Goal: Information Seeking & Learning: Learn about a topic

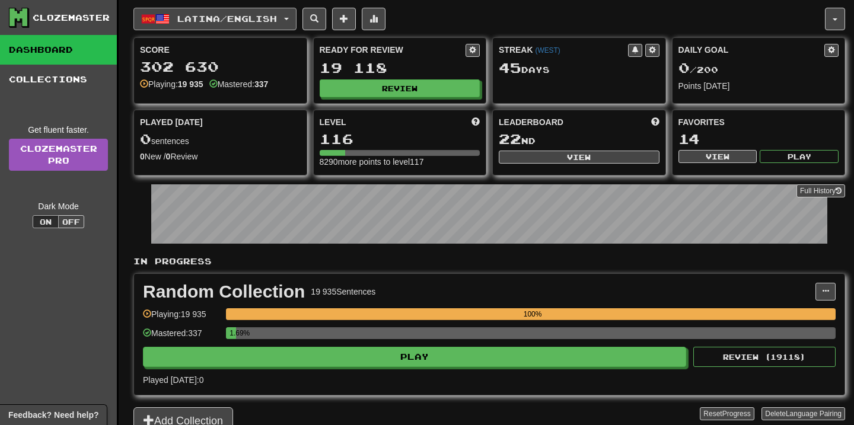
click at [296, 23] on button "Latina / English" at bounding box center [214, 19] width 163 height 23
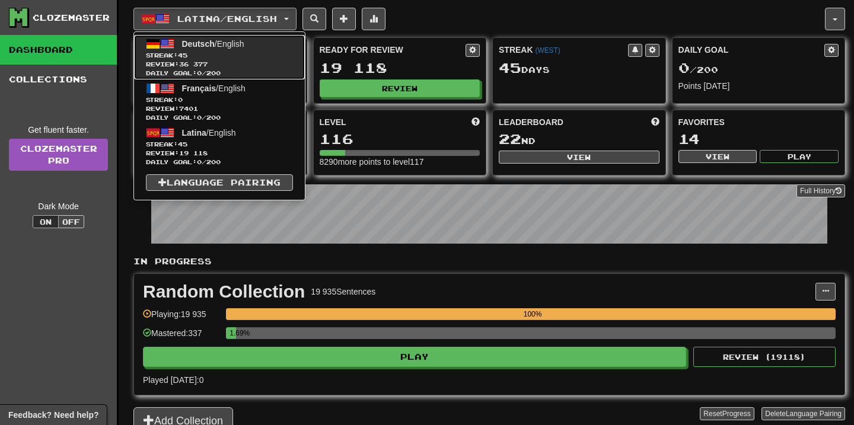
click at [248, 61] on span "Review: 36 377" at bounding box center [219, 64] width 147 height 9
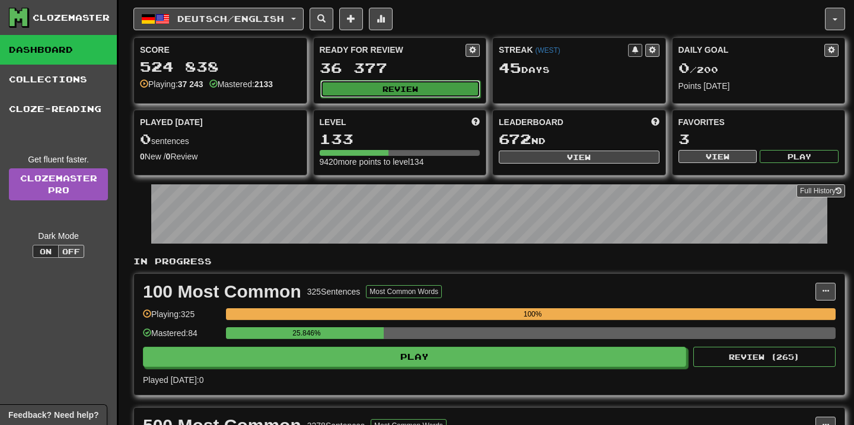
click at [379, 82] on button "Review" at bounding box center [400, 89] width 161 height 18
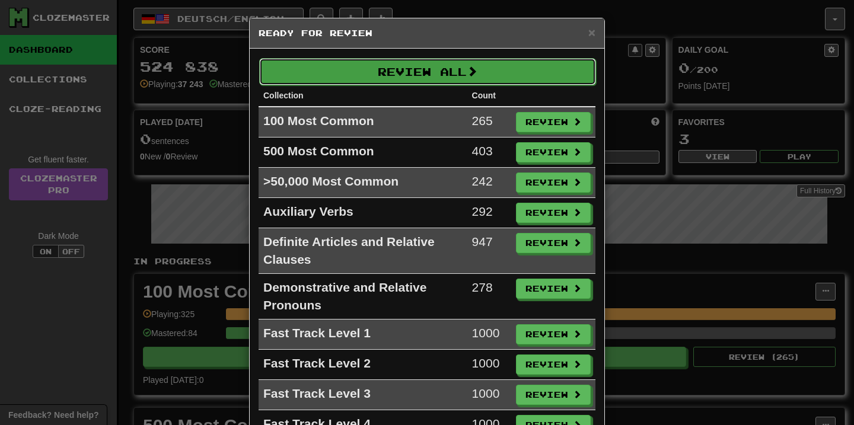
click at [406, 71] on button "Review All" at bounding box center [427, 71] width 337 height 27
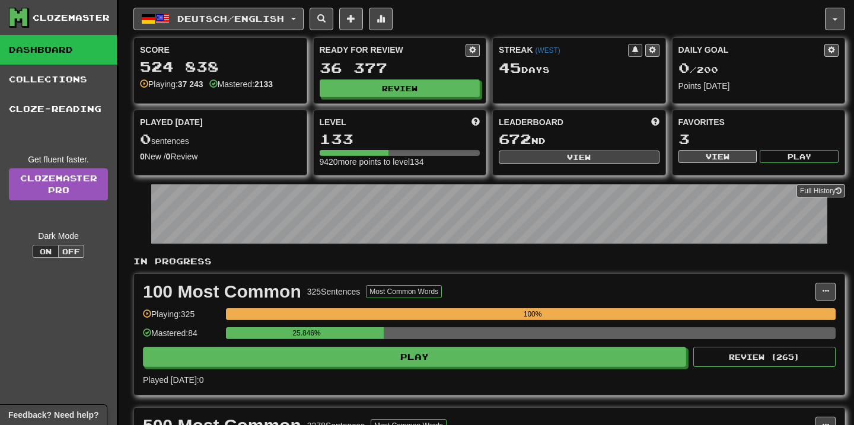
select select "**"
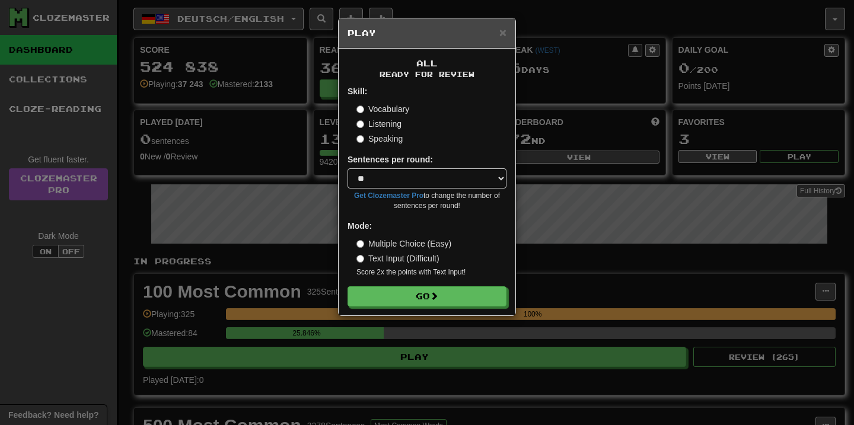
click at [428, 315] on div "All Ready for Review Skill: Vocabulary Listening Speaking Sentences per round: …" at bounding box center [427, 182] width 177 height 267
click at [432, 303] on button "Go" at bounding box center [427, 297] width 159 height 20
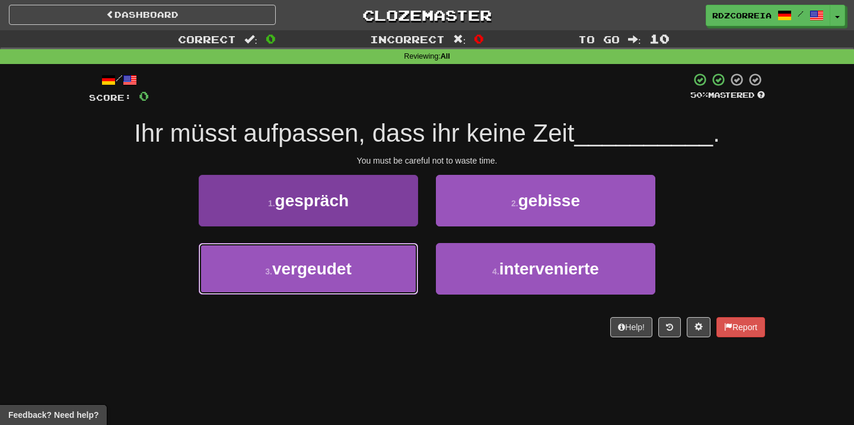
click at [353, 266] on button "3 . vergeudet" at bounding box center [308, 269] width 219 height 52
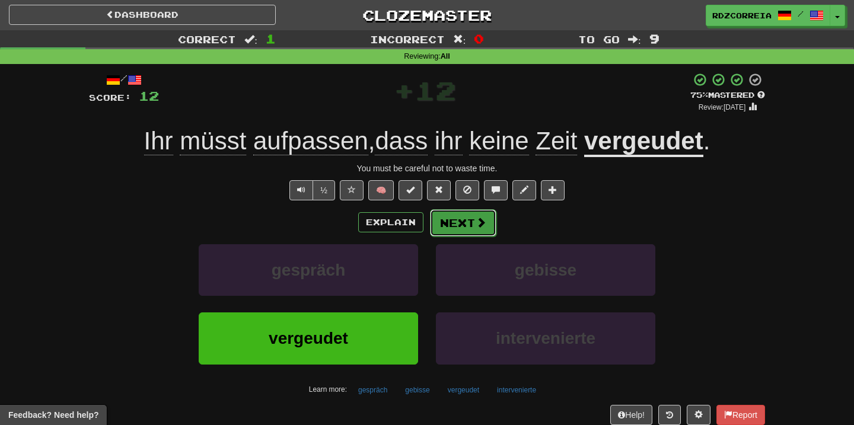
click at [458, 210] on button "Next" at bounding box center [463, 222] width 66 height 27
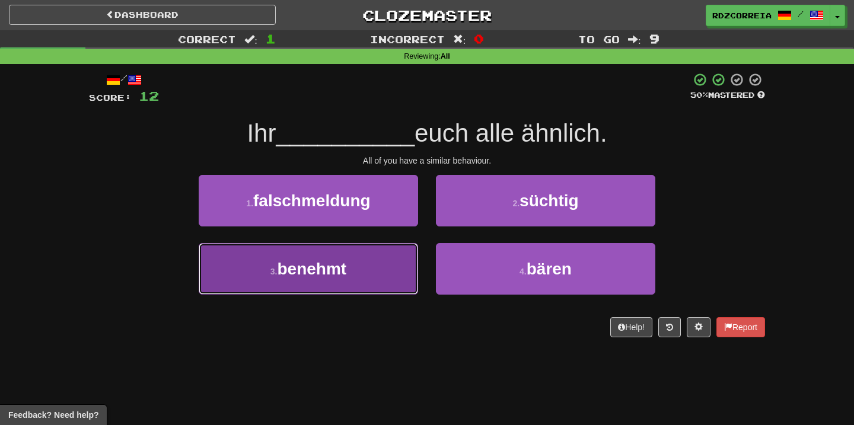
click at [392, 257] on button "3 . benehmt" at bounding box center [308, 269] width 219 height 52
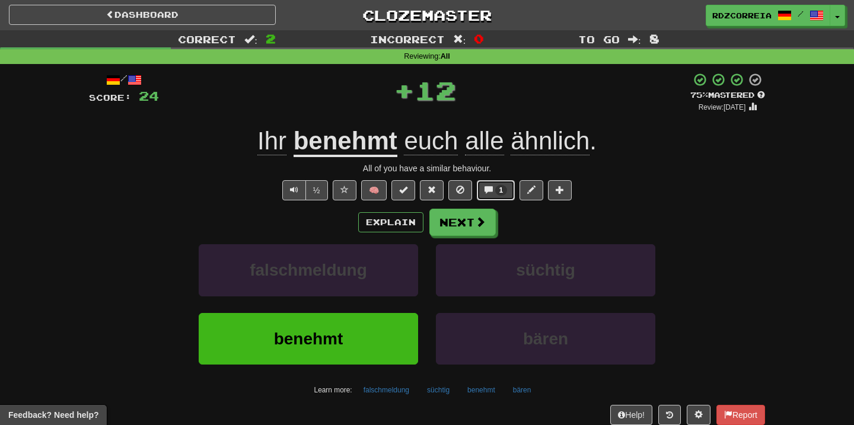
click at [491, 193] on span at bounding box center [488, 190] width 8 height 8
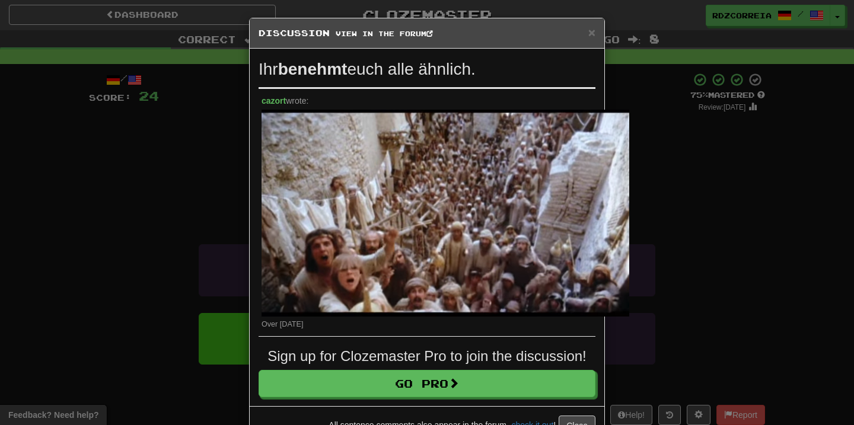
click at [697, 213] on div "× Discussion View in the forum Ihr benehmt euch alle ähnlich. cazort wrote: Ove…" at bounding box center [427, 212] width 854 height 425
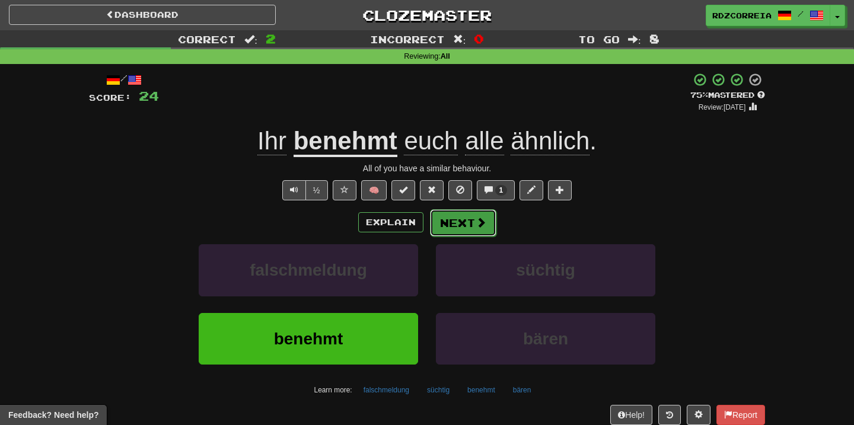
click at [472, 225] on button "Next" at bounding box center [463, 222] width 66 height 27
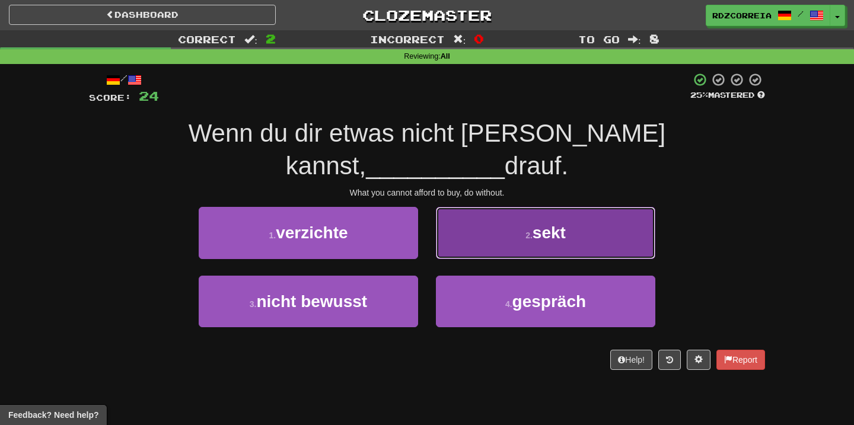
click at [482, 211] on button "2 . sekt" at bounding box center [545, 233] width 219 height 52
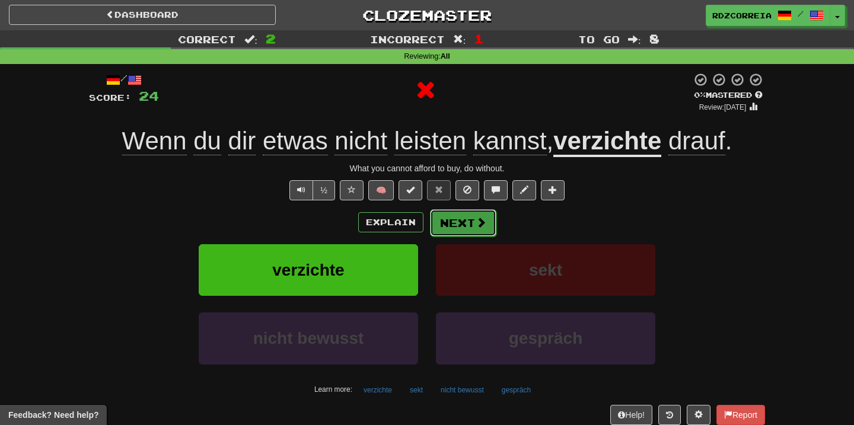
click at [444, 217] on button "Next" at bounding box center [463, 222] width 66 height 27
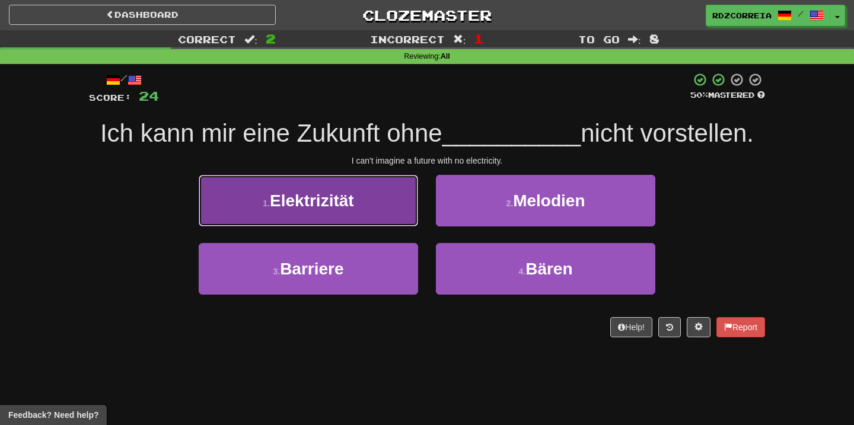
click at [358, 205] on button "1 . Elektrizität" at bounding box center [308, 201] width 219 height 52
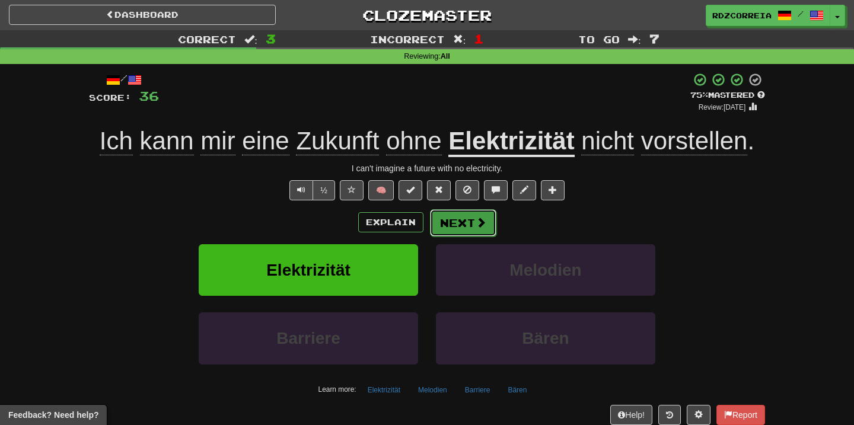
click at [482, 222] on span at bounding box center [480, 222] width 11 height 11
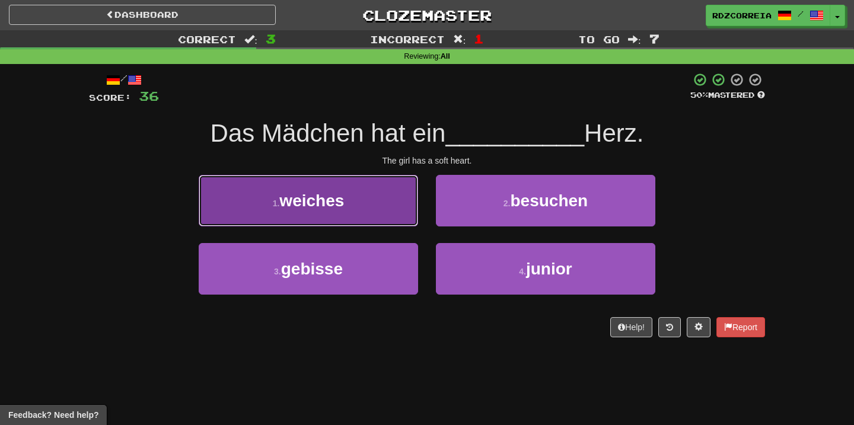
click at [372, 189] on button "1 . weiches" at bounding box center [308, 201] width 219 height 52
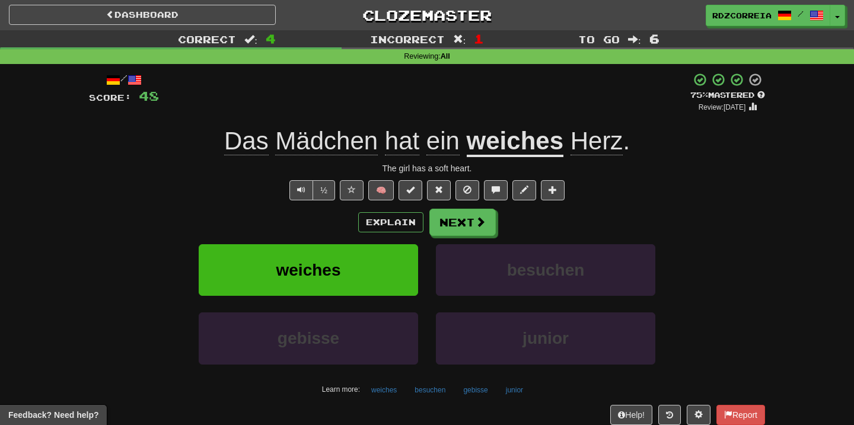
click at [498, 218] on div "Explain Next" at bounding box center [427, 222] width 676 height 27
click at [479, 218] on span at bounding box center [480, 222] width 11 height 11
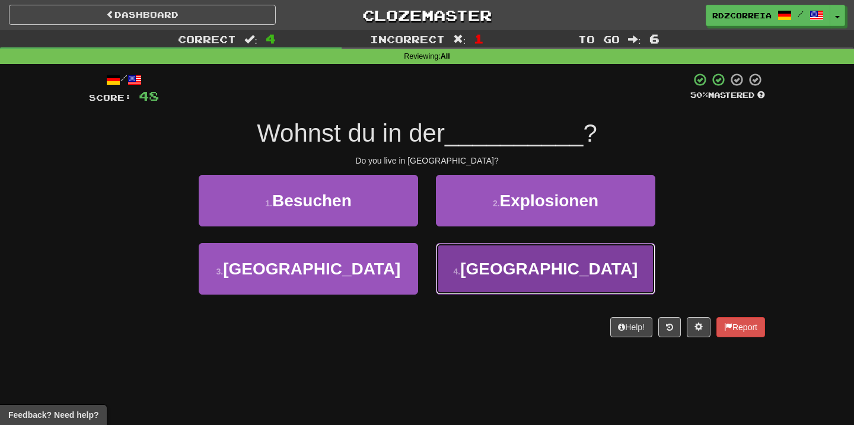
click at [500, 255] on button "4 . Türkei" at bounding box center [545, 269] width 219 height 52
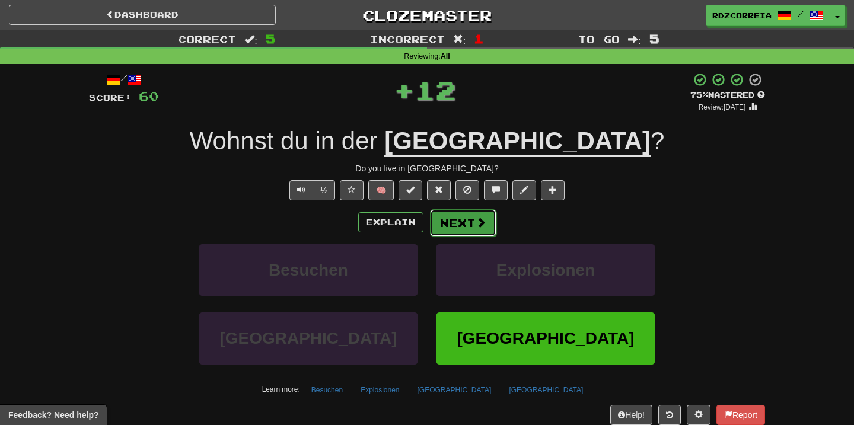
click at [466, 219] on button "Next" at bounding box center [463, 222] width 66 height 27
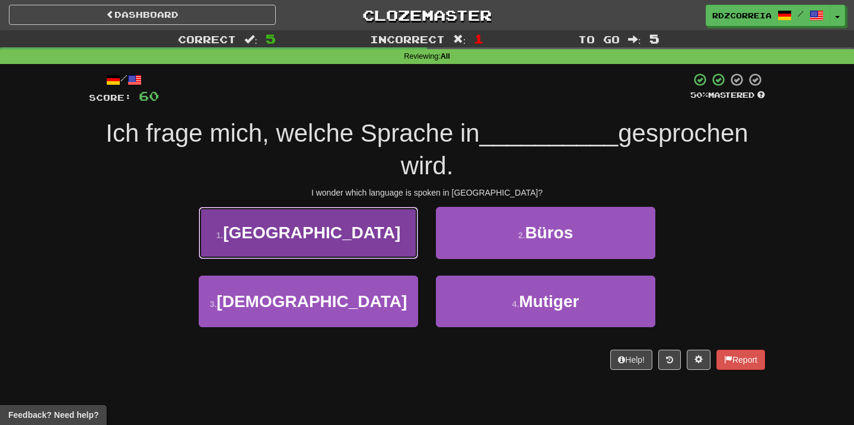
click at [366, 237] on button "1 . Brasilien" at bounding box center [308, 233] width 219 height 52
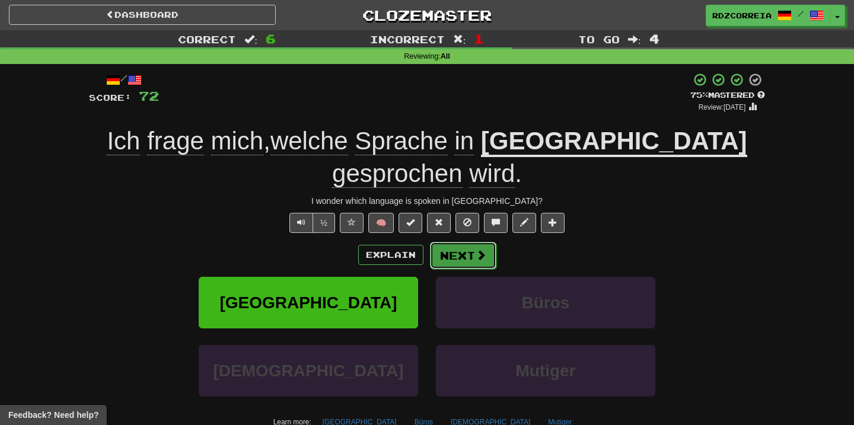
click at [475, 250] on span at bounding box center [480, 255] width 11 height 11
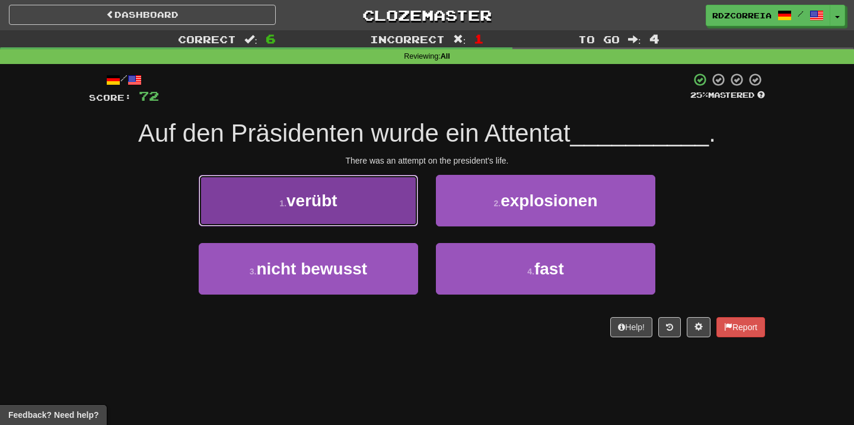
click at [375, 211] on button "1 . verübt" at bounding box center [308, 201] width 219 height 52
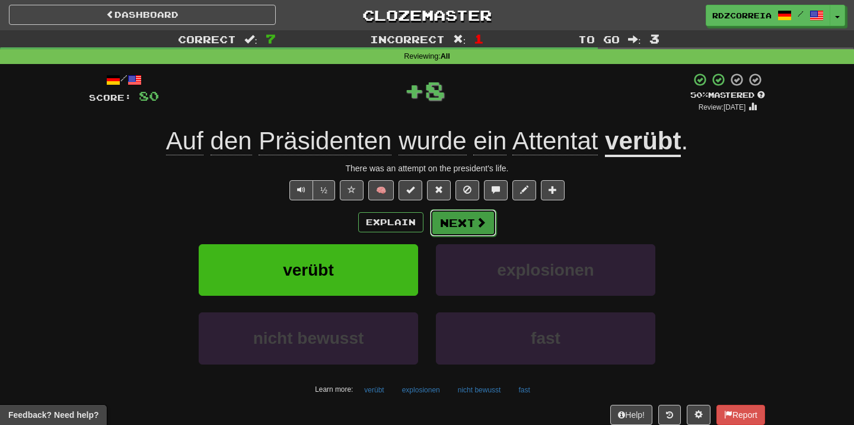
click at [458, 229] on button "Next" at bounding box center [463, 222] width 66 height 27
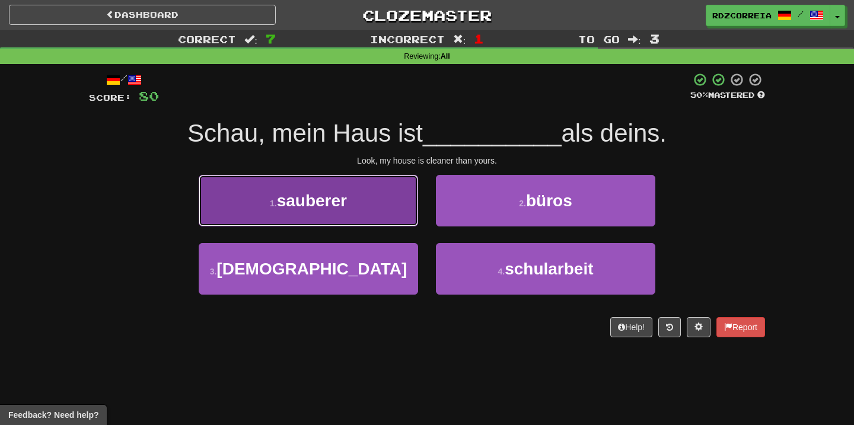
click at [366, 207] on button "1 . sauberer" at bounding box center [308, 201] width 219 height 52
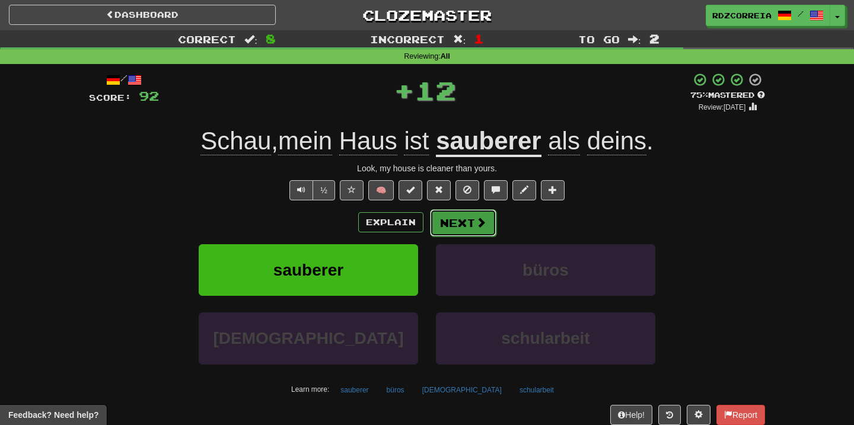
click at [470, 219] on button "Next" at bounding box center [463, 222] width 66 height 27
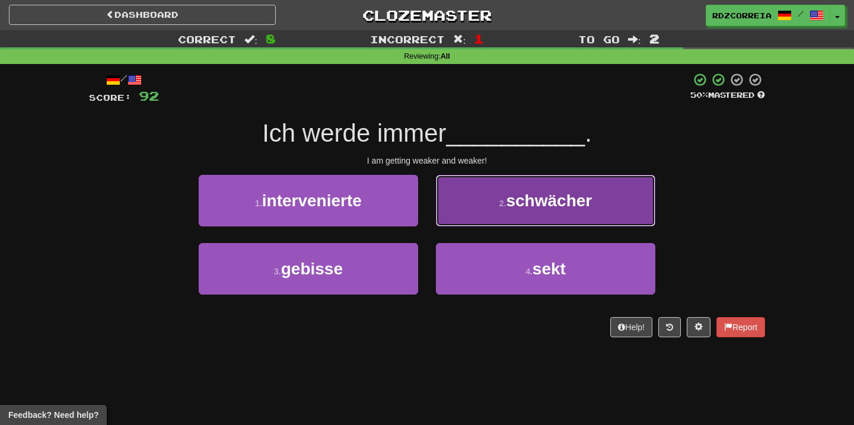
click at [544, 194] on span "schwächer" at bounding box center [549, 201] width 86 height 18
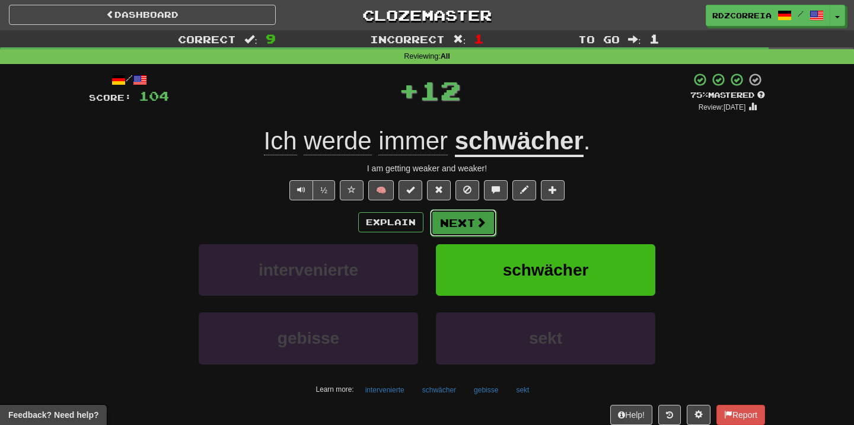
click at [475, 225] on span at bounding box center [480, 222] width 11 height 11
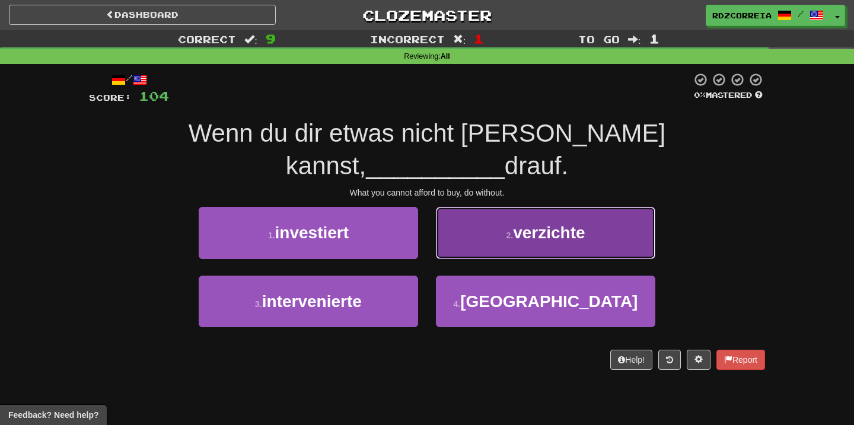
click at [518, 224] on span "verzichte" at bounding box center [549, 233] width 72 height 18
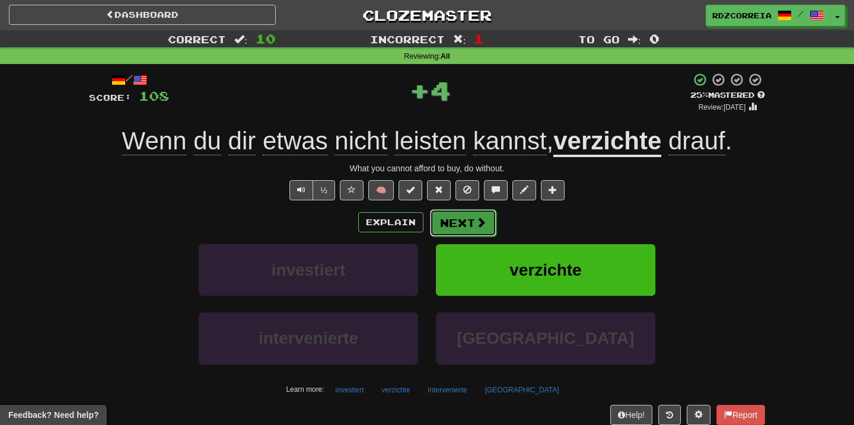
click at [461, 221] on button "Next" at bounding box center [463, 222] width 66 height 27
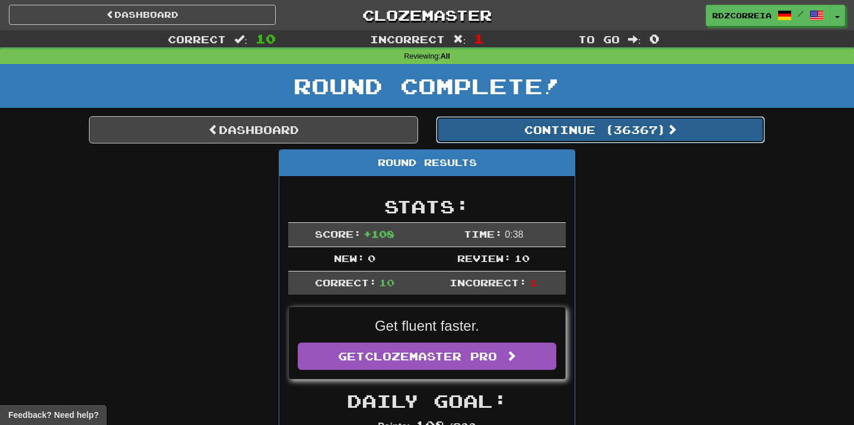
click at [536, 139] on button "Continue ( 36367 )" at bounding box center [600, 129] width 329 height 27
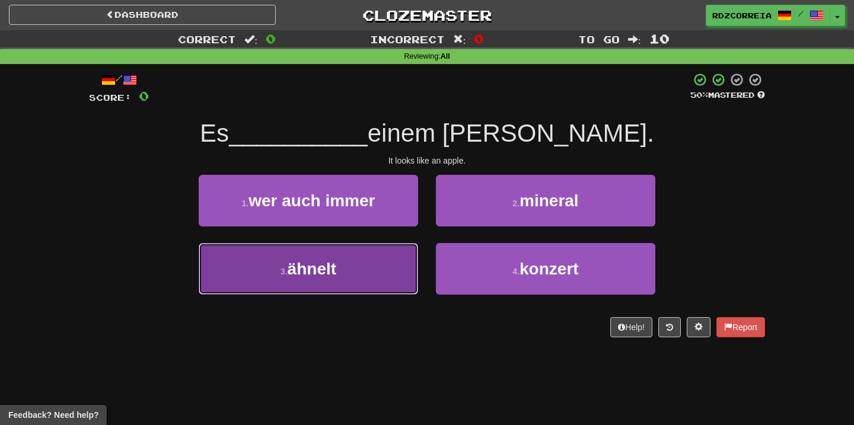
click at [361, 253] on button "3 . ähnelt" at bounding box center [308, 269] width 219 height 52
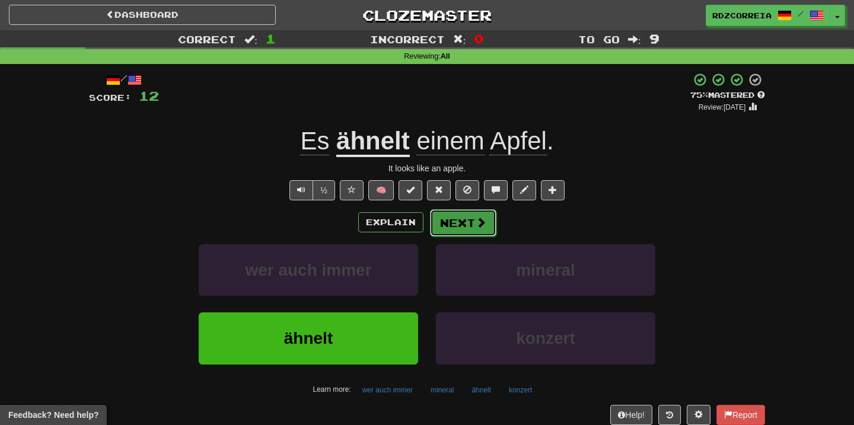
click at [465, 217] on button "Next" at bounding box center [463, 222] width 66 height 27
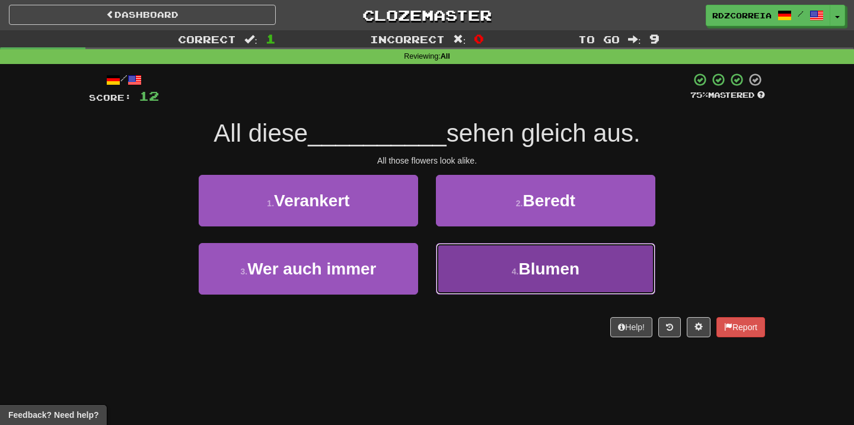
click at [503, 260] on button "4 . Blumen" at bounding box center [545, 269] width 219 height 52
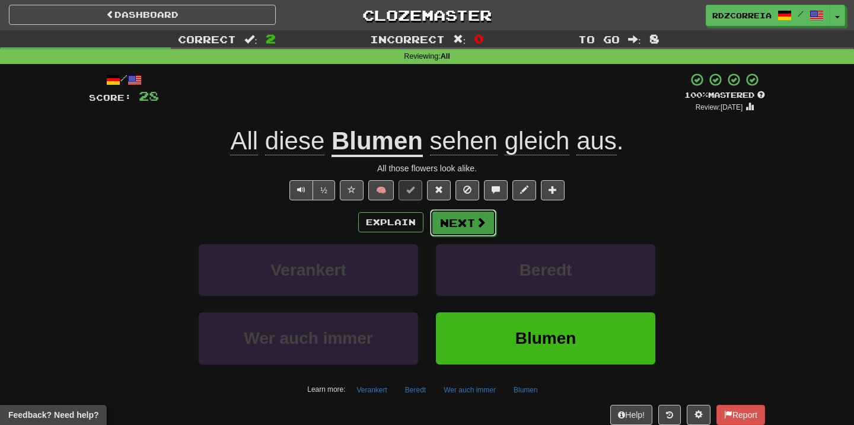
click at [463, 226] on button "Next" at bounding box center [463, 222] width 66 height 27
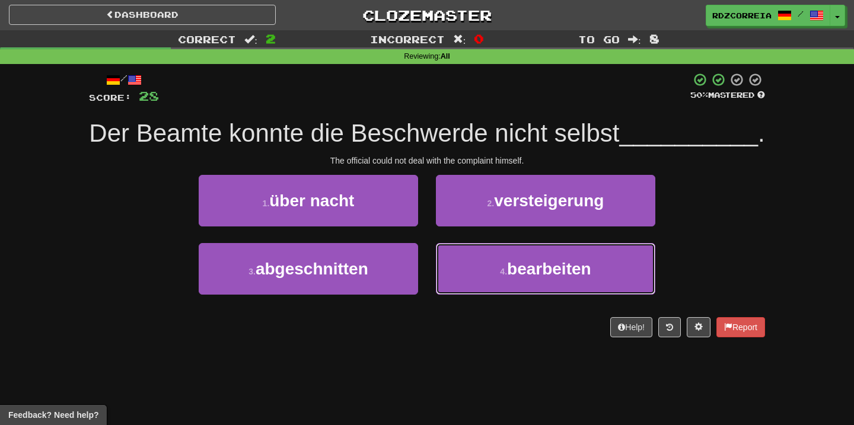
drag, startPoint x: 506, startPoint y: 258, endPoint x: 343, endPoint y: 347, distance: 186.0
click at [343, 347] on div "/ Score: 28 50 % Mastered Der Beamte konnte die Beschwerde nicht selbst _______…" at bounding box center [427, 209] width 676 height 290
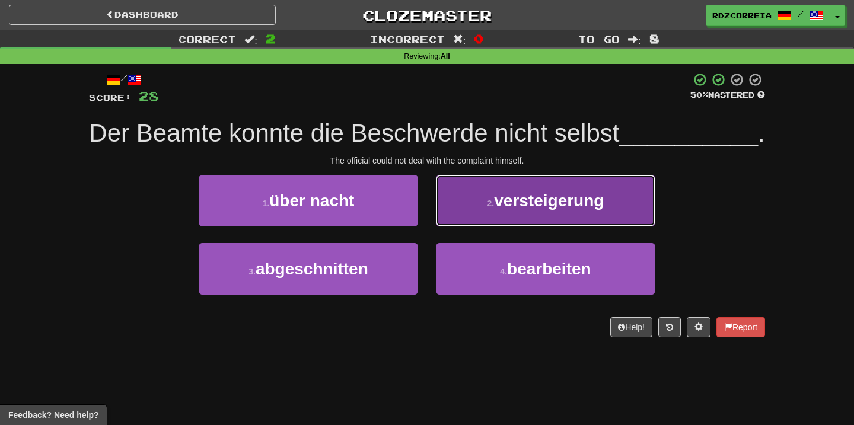
click at [532, 212] on button "2 . versteigerung" at bounding box center [545, 201] width 219 height 52
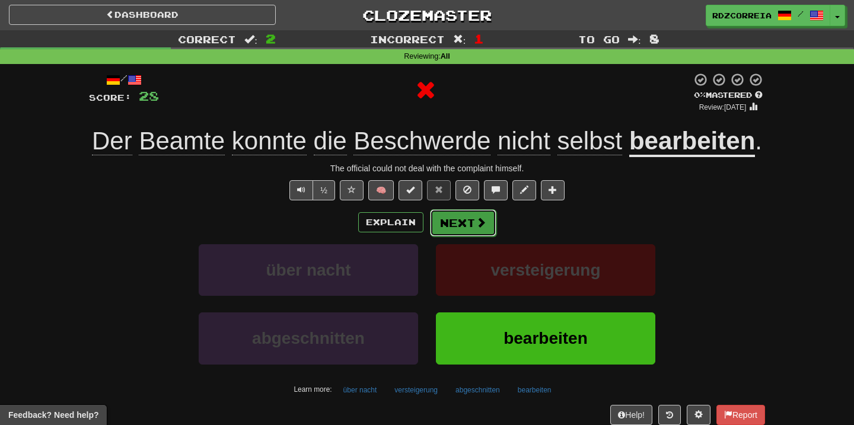
click at [464, 237] on button "Next" at bounding box center [463, 222] width 66 height 27
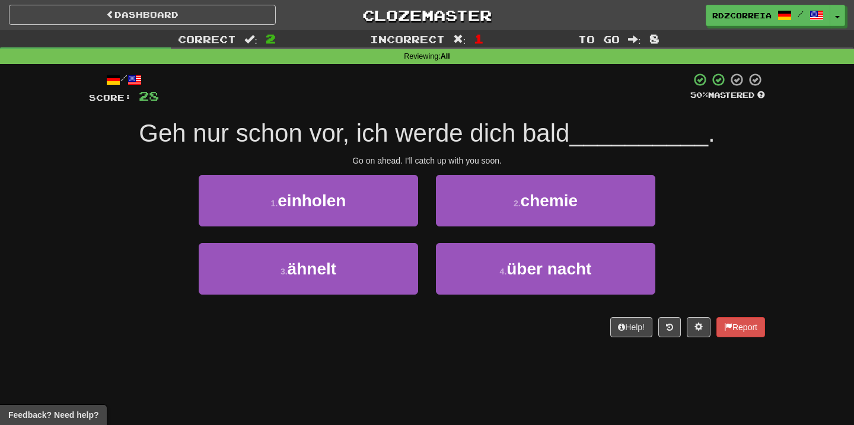
click at [359, 230] on div "1 . einholen" at bounding box center [308, 209] width 237 height 68
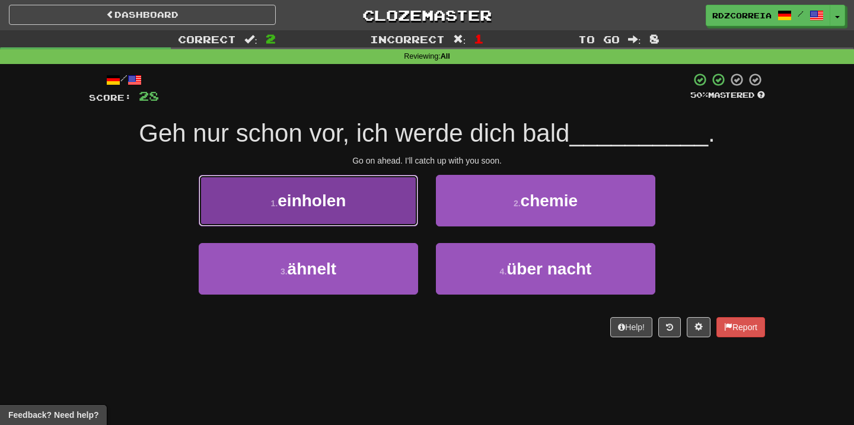
click at [363, 224] on button "1 . einholen" at bounding box center [308, 201] width 219 height 52
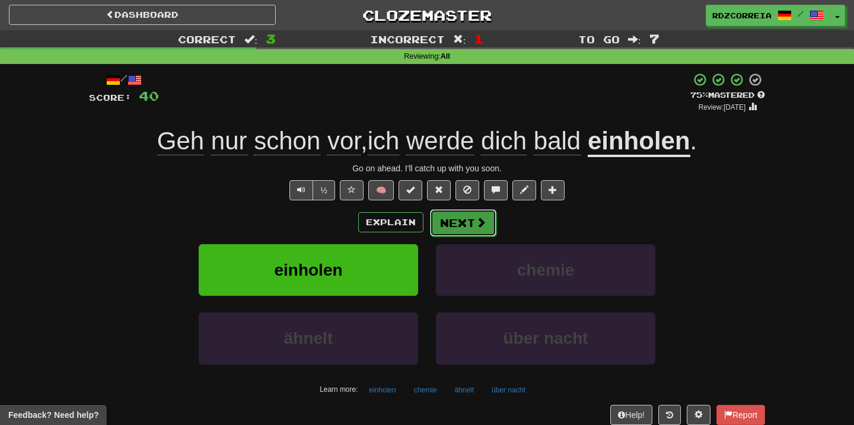
click at [455, 225] on button "Next" at bounding box center [463, 222] width 66 height 27
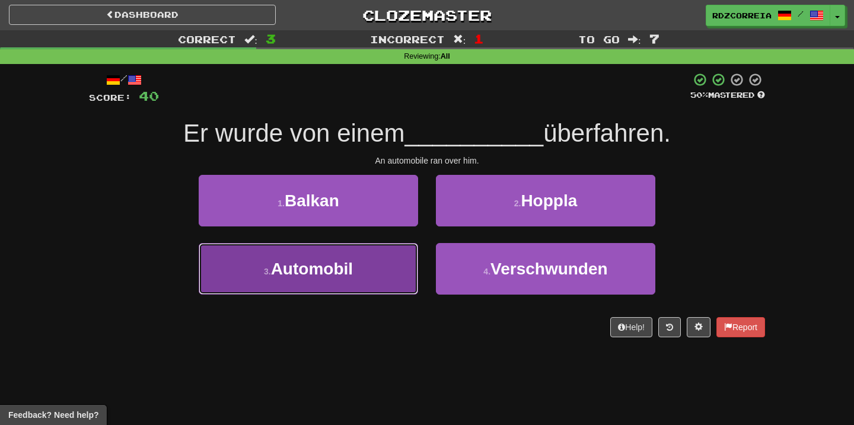
click at [352, 276] on span "Automobil" at bounding box center [312, 269] width 82 height 18
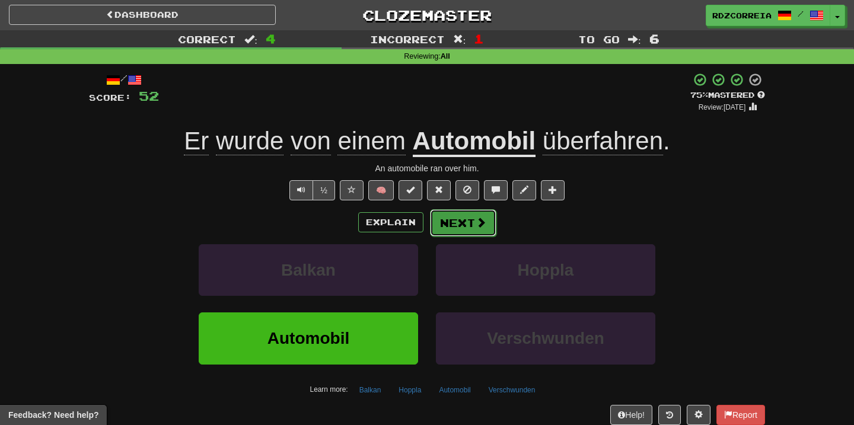
click at [489, 216] on button "Next" at bounding box center [463, 222] width 66 height 27
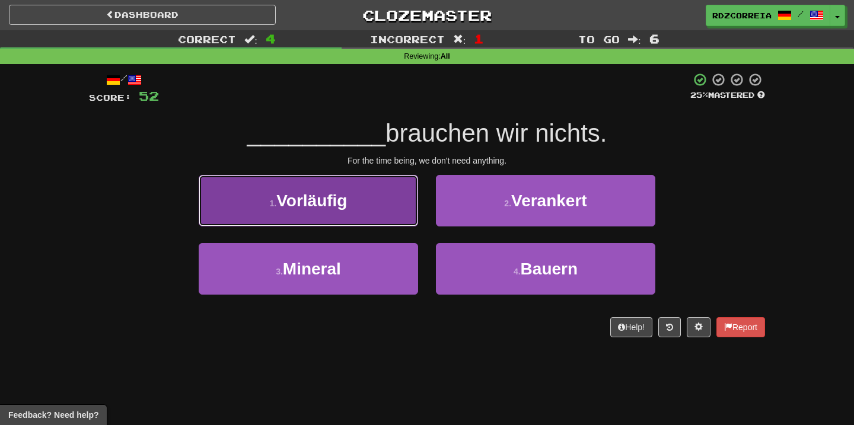
click at [362, 218] on button "1 . Vorläufig" at bounding box center [308, 201] width 219 height 52
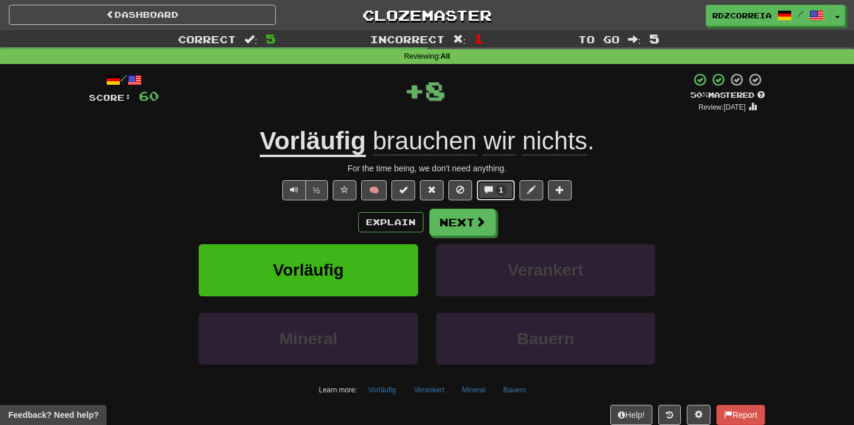
click at [494, 196] on button "1" at bounding box center [496, 190] width 39 height 20
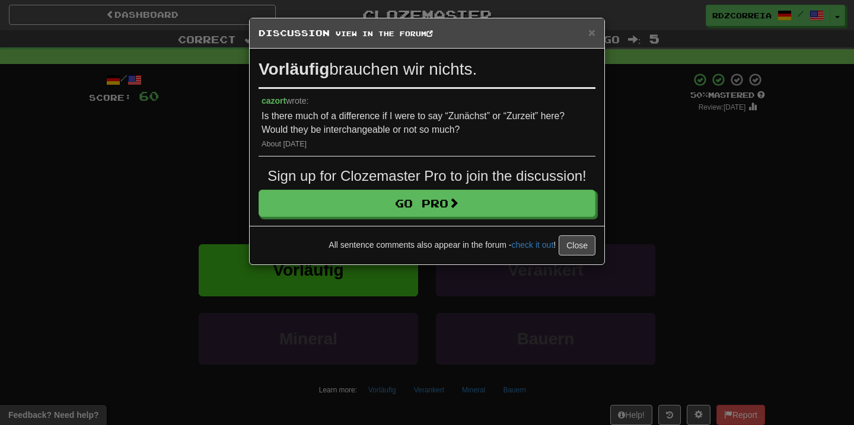
click at [628, 213] on div "× Discussion View in the forum Vorläufig brauchen wir nichts. cazort wrote: Is …" at bounding box center [427, 212] width 854 height 425
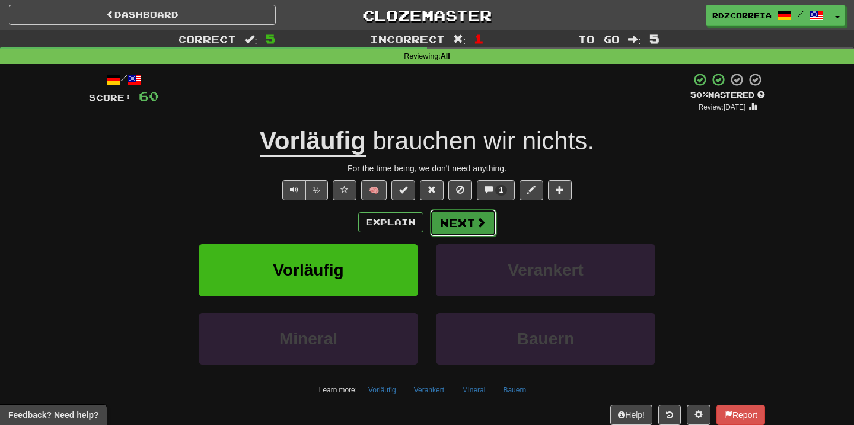
click at [474, 228] on button "Next" at bounding box center [463, 222] width 66 height 27
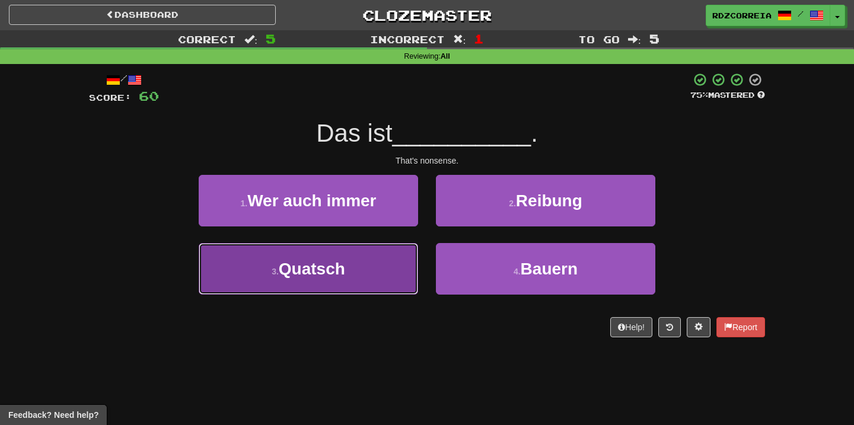
click at [376, 263] on button "3 . Quatsch" at bounding box center [308, 269] width 219 height 52
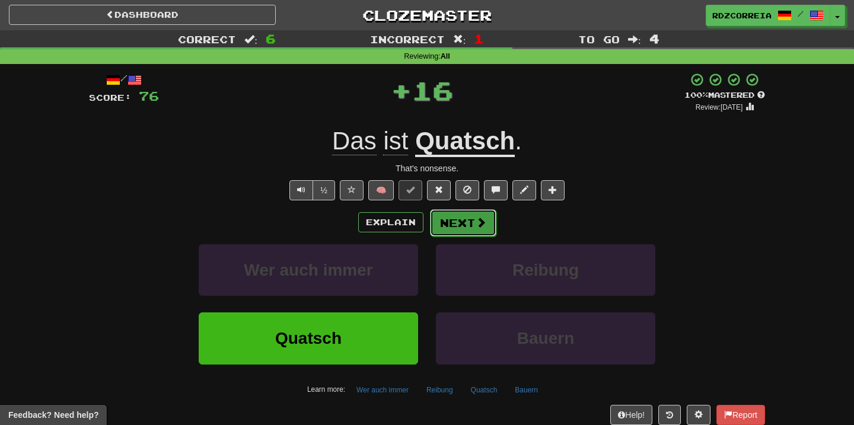
click at [463, 231] on button "Next" at bounding box center [463, 222] width 66 height 27
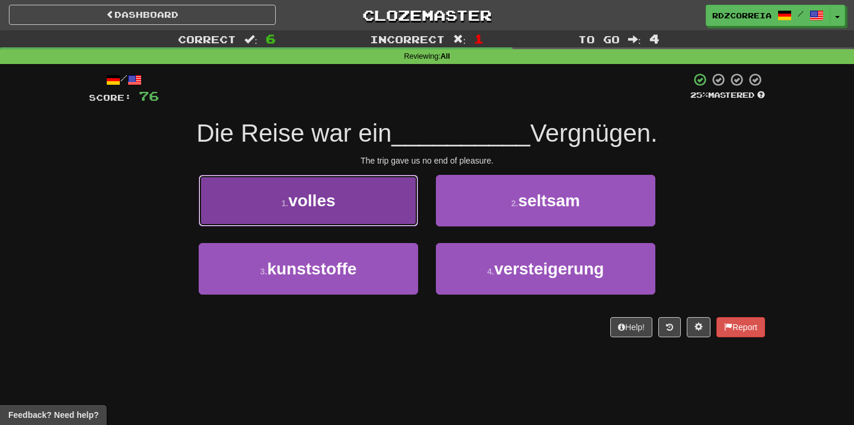
click at [371, 201] on button "1 . volles" at bounding box center [308, 201] width 219 height 52
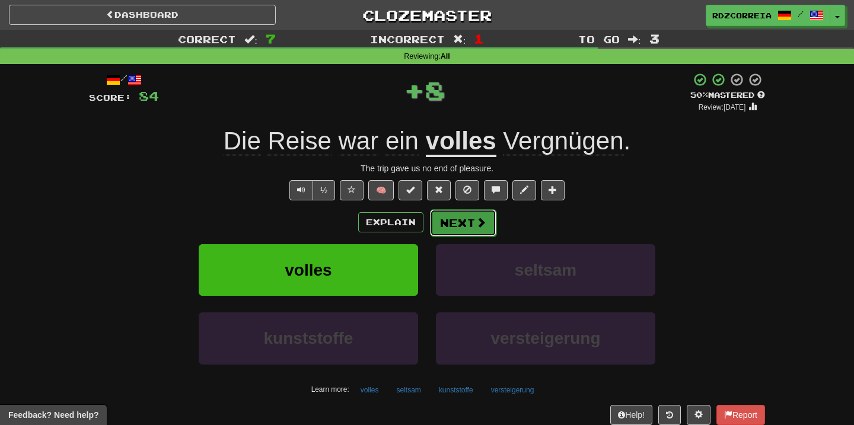
click at [477, 219] on span at bounding box center [480, 222] width 11 height 11
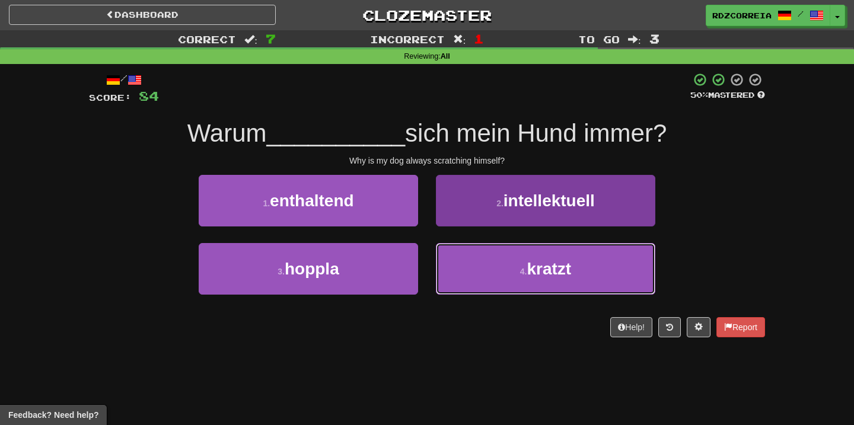
click at [535, 262] on span "kratzt" at bounding box center [548, 269] width 44 height 18
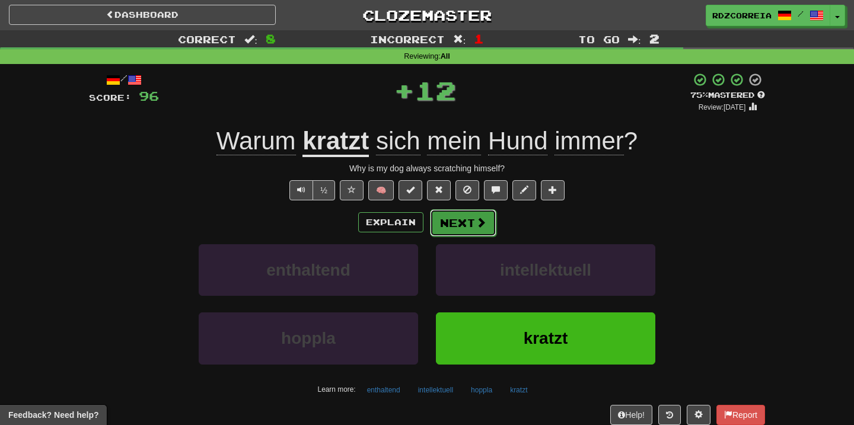
click at [470, 225] on button "Next" at bounding box center [463, 222] width 66 height 27
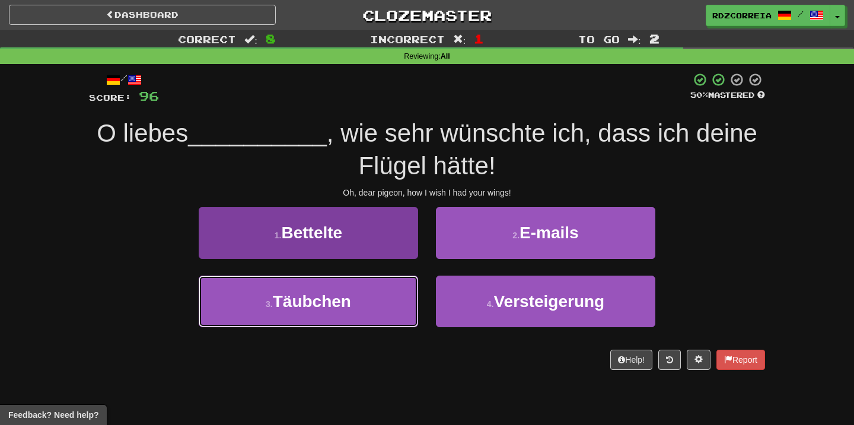
click at [374, 298] on button "3 . Täubchen" at bounding box center [308, 302] width 219 height 52
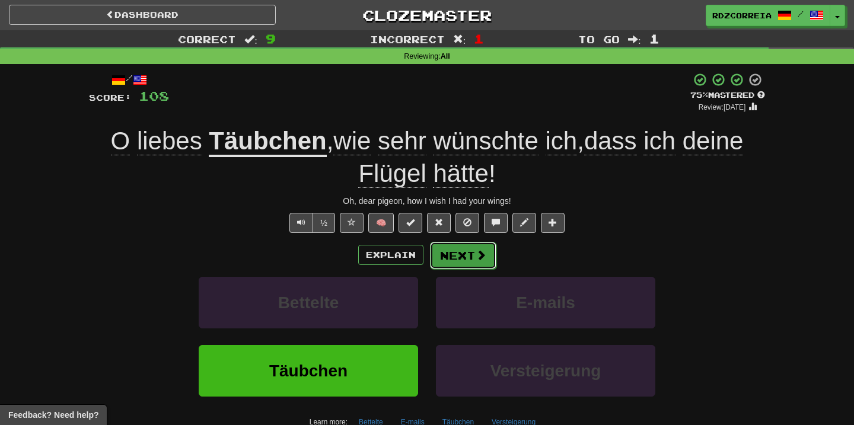
click at [470, 255] on button "Next" at bounding box center [463, 255] width 66 height 27
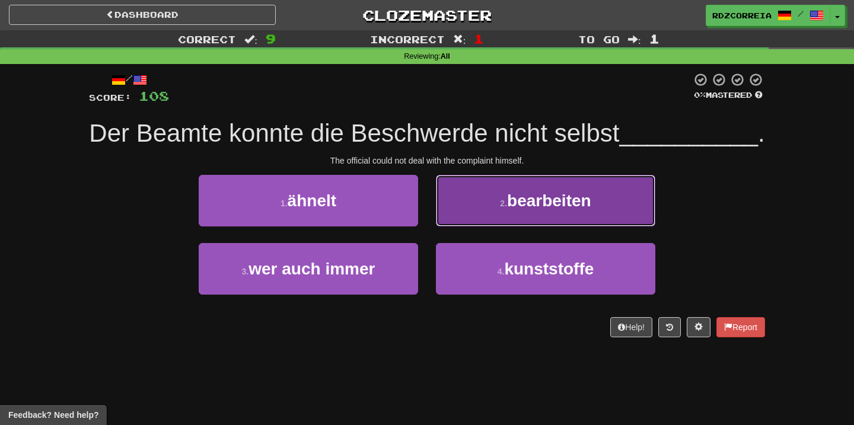
click at [558, 215] on button "2 . bearbeiten" at bounding box center [545, 201] width 219 height 52
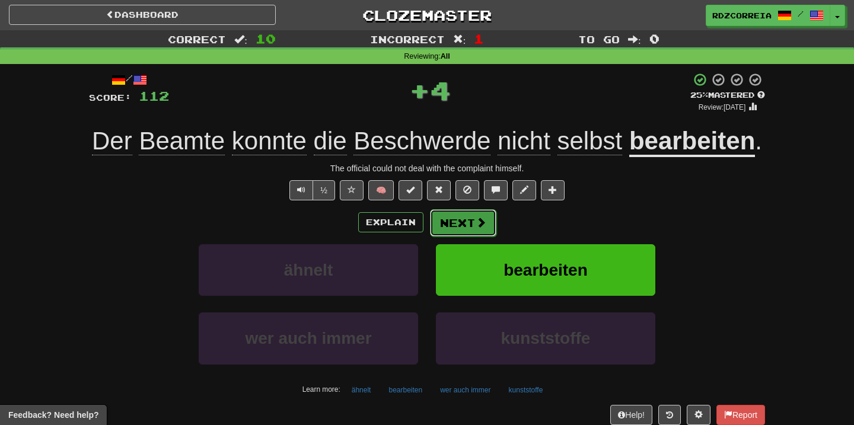
click at [461, 237] on button "Next" at bounding box center [463, 222] width 66 height 27
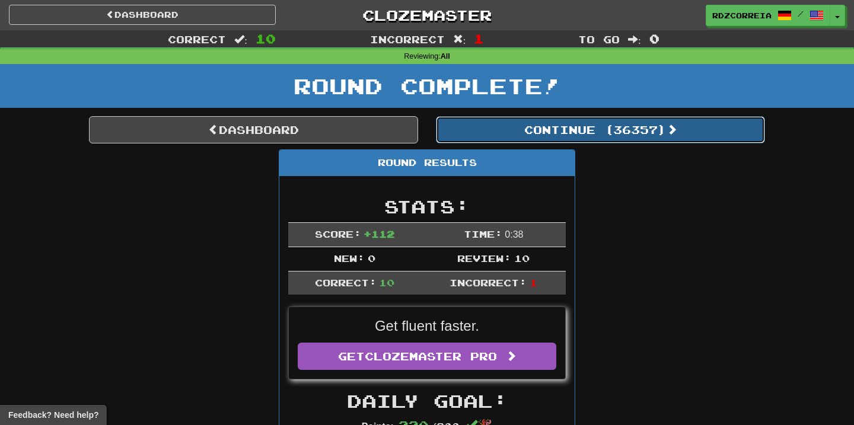
click at [518, 139] on button "Continue ( 36357 )" at bounding box center [600, 129] width 329 height 27
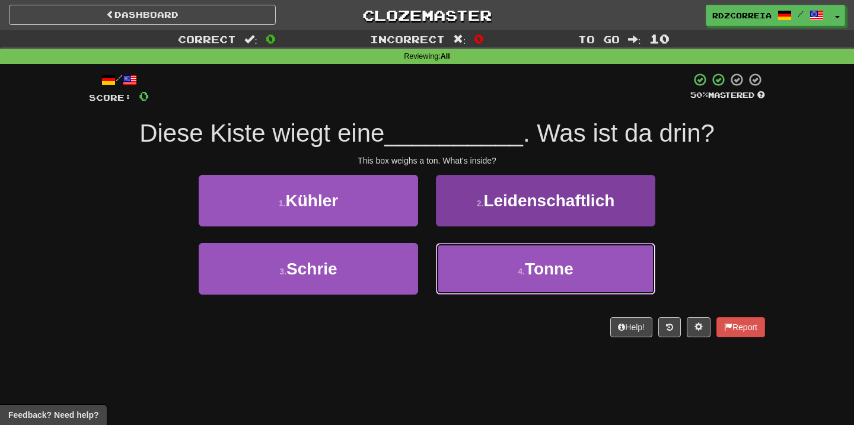
click at [543, 260] on span "Tonne" at bounding box center [549, 269] width 49 height 18
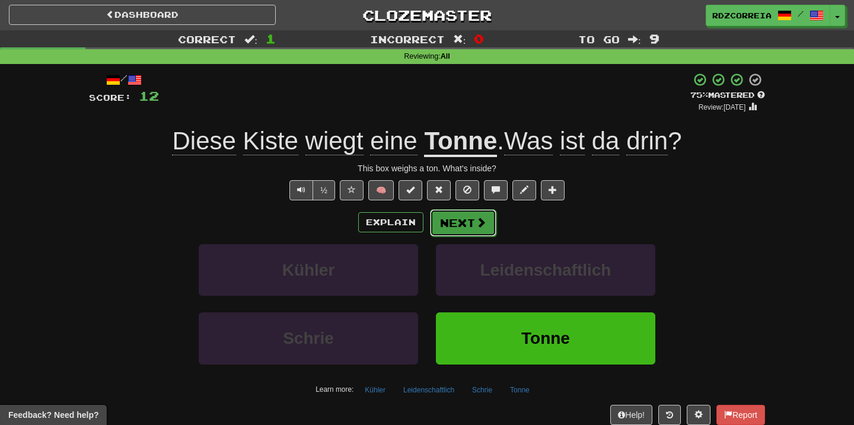
click at [483, 223] on span at bounding box center [480, 222] width 11 height 11
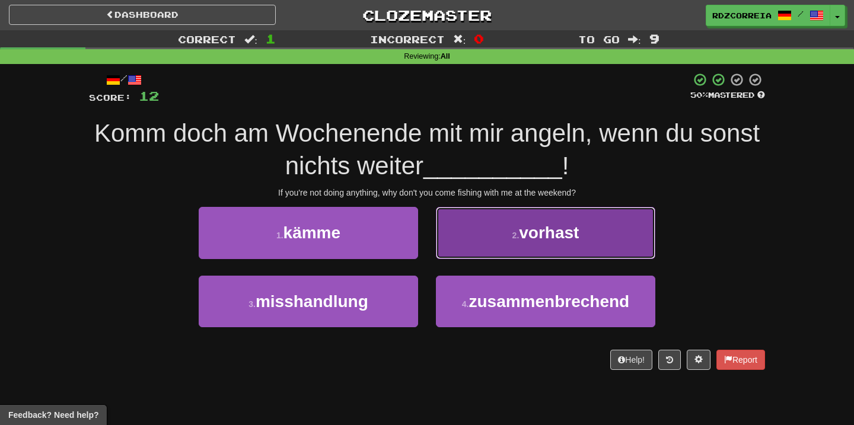
click at [501, 217] on button "2 . vorhast" at bounding box center [545, 233] width 219 height 52
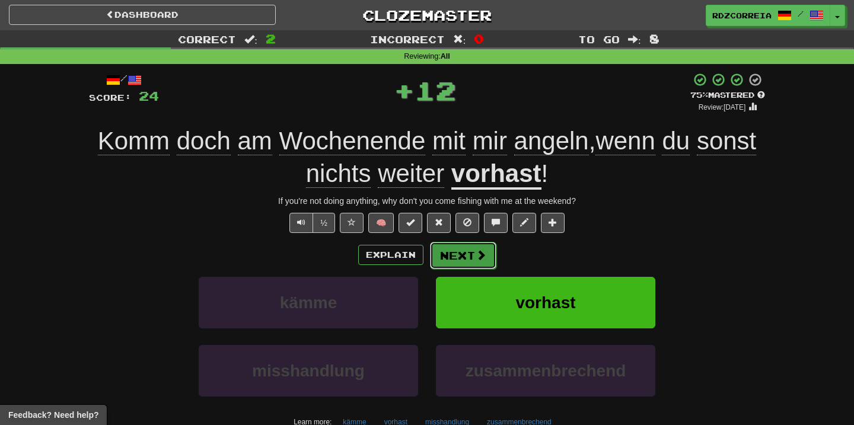
click at [470, 254] on button "Next" at bounding box center [463, 255] width 66 height 27
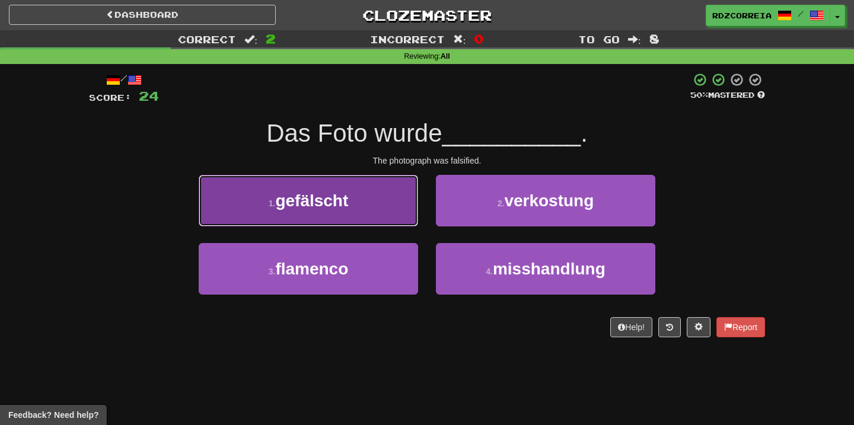
click at [341, 189] on button "1 . gefälscht" at bounding box center [308, 201] width 219 height 52
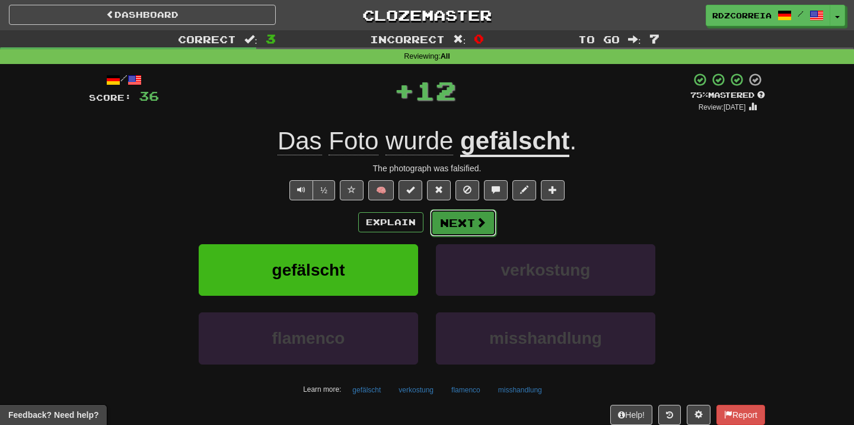
click at [458, 223] on button "Next" at bounding box center [463, 222] width 66 height 27
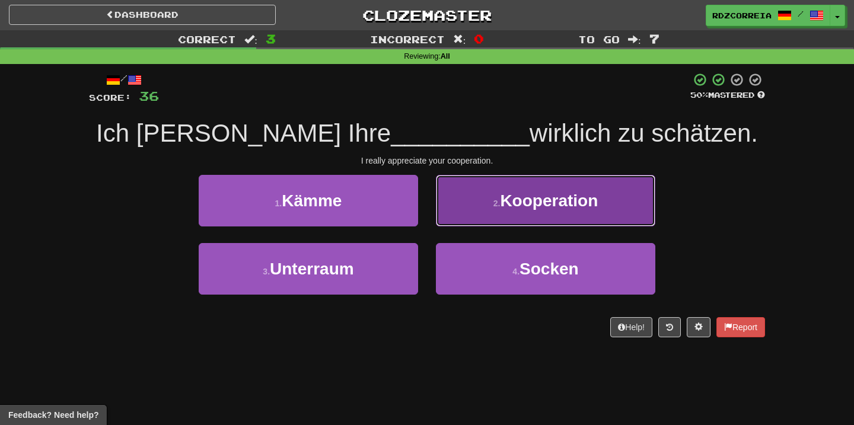
click at [481, 210] on button "2 . Kooperation" at bounding box center [545, 201] width 219 height 52
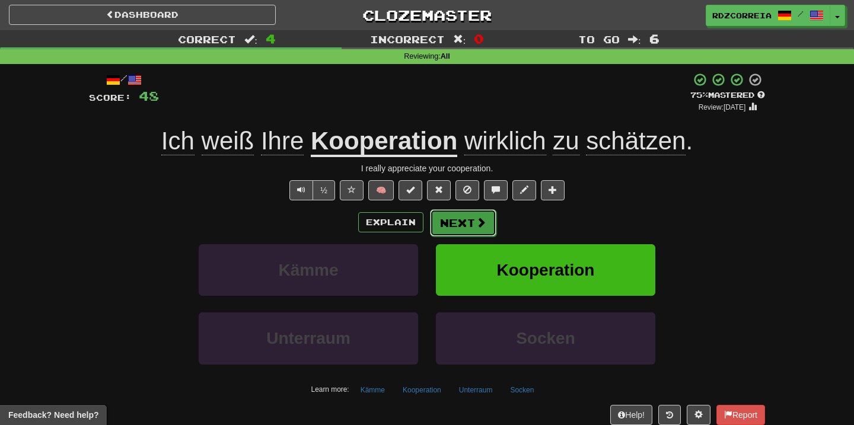
click at [480, 220] on span at bounding box center [480, 222] width 11 height 11
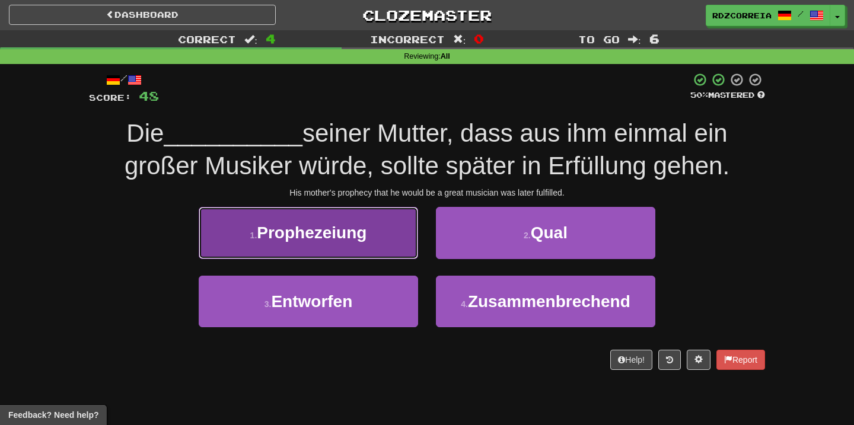
click at [403, 242] on button "1 . Prophezeiung" at bounding box center [308, 233] width 219 height 52
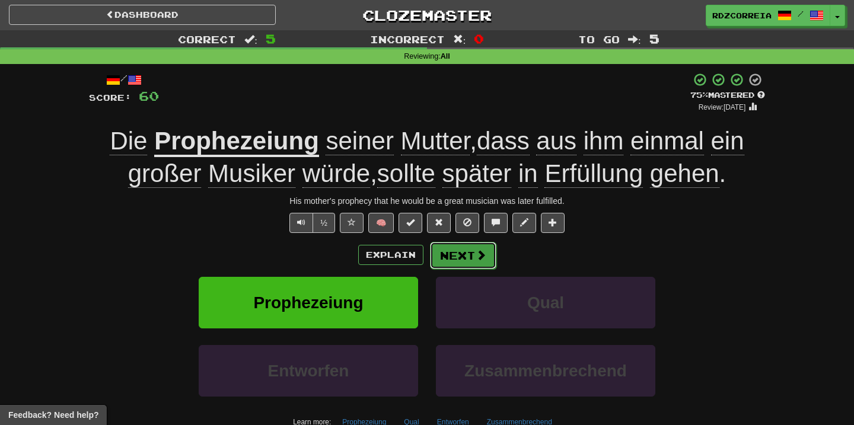
click at [491, 258] on button "Next" at bounding box center [463, 255] width 66 height 27
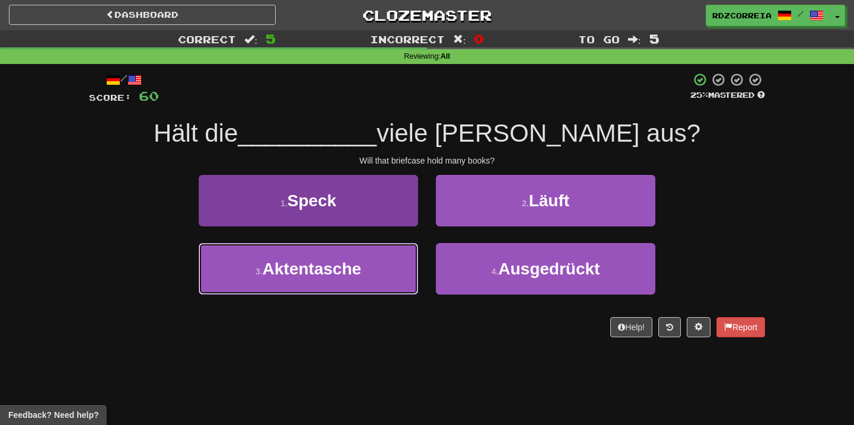
click at [371, 274] on button "3 . Aktentasche" at bounding box center [308, 269] width 219 height 52
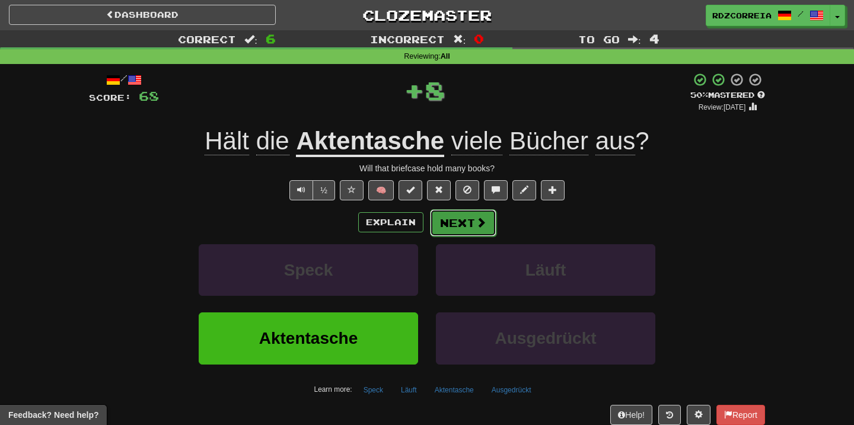
click at [468, 225] on button "Next" at bounding box center [463, 222] width 66 height 27
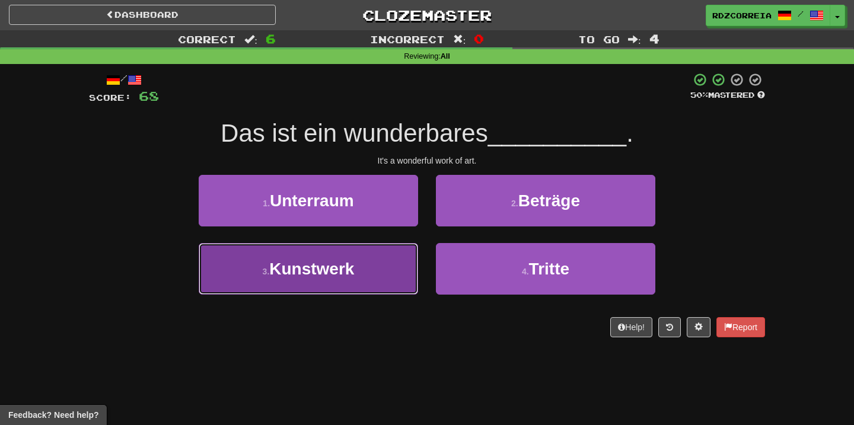
click at [382, 274] on button "3 . Kunstwerk" at bounding box center [308, 269] width 219 height 52
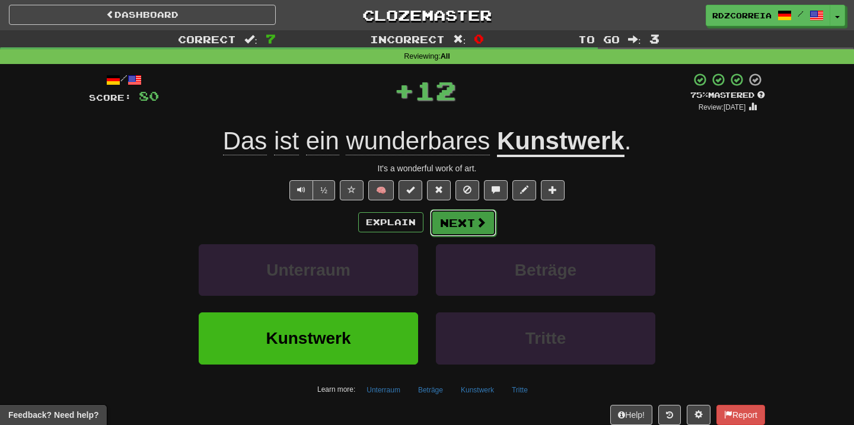
click at [457, 225] on button "Next" at bounding box center [463, 222] width 66 height 27
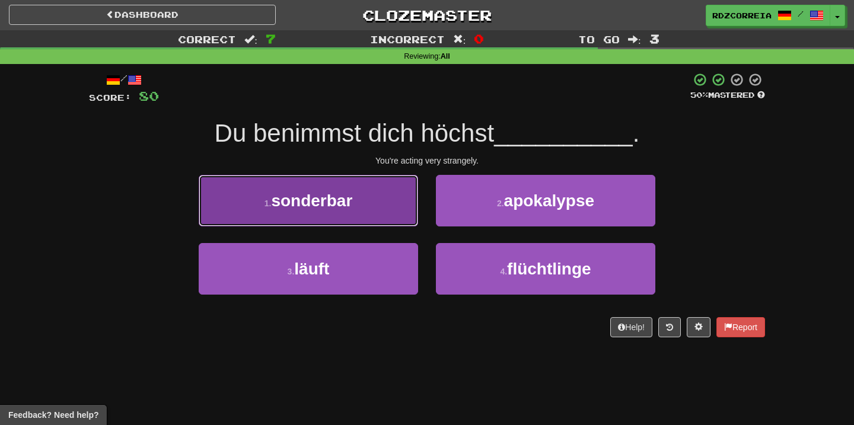
click at [352, 214] on button "1 . sonderbar" at bounding box center [308, 201] width 219 height 52
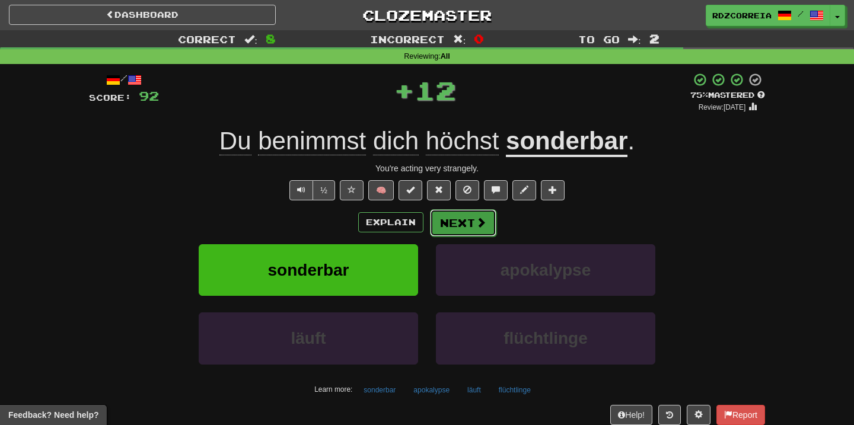
click at [450, 220] on button "Next" at bounding box center [463, 222] width 66 height 27
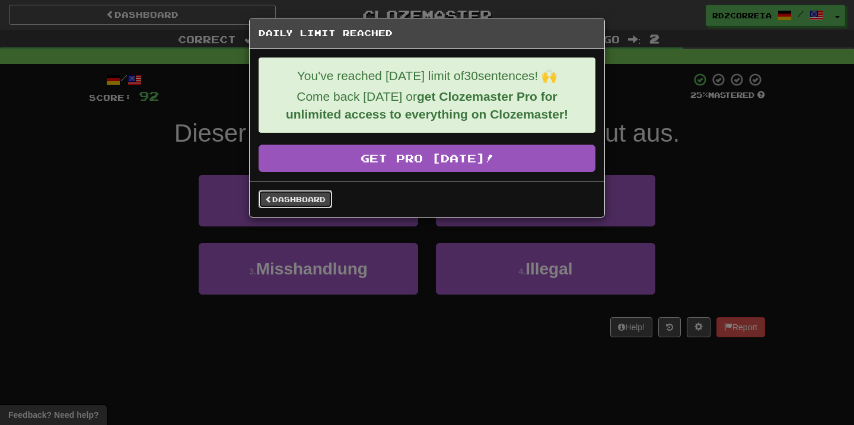
click at [322, 205] on link "Dashboard" at bounding box center [296, 199] width 74 height 18
